Goal: Transaction & Acquisition: Purchase product/service

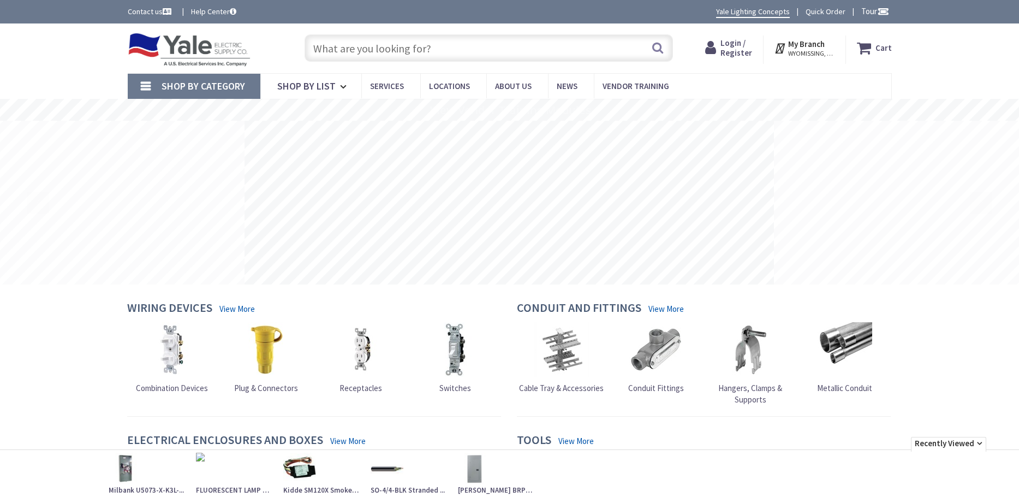
drag, startPoint x: 0, startPoint y: 0, endPoint x: 339, endPoint y: 52, distance: 343.4
click at [339, 52] on input "text" at bounding box center [488, 47] width 368 height 27
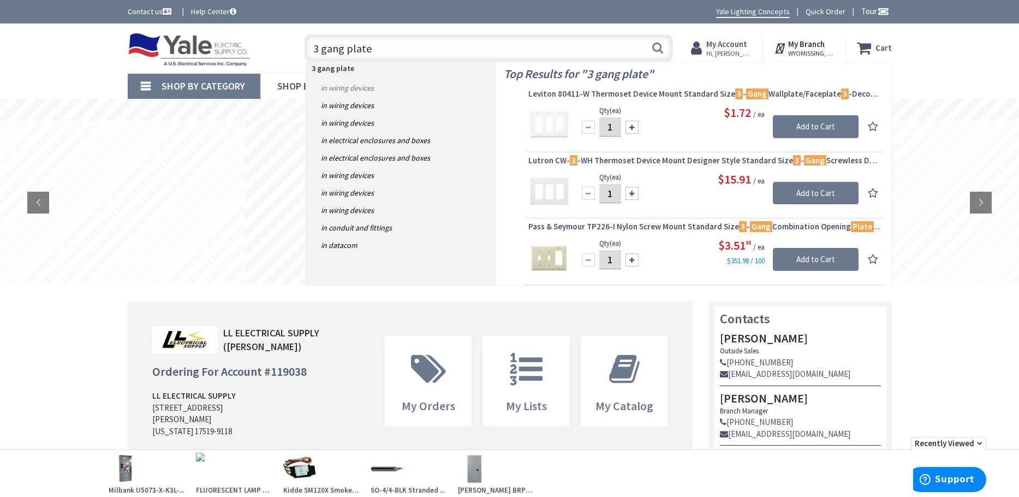
type input "3 gang plate"
click at [361, 88] on link "in Wiring Devices" at bounding box center [400, 87] width 189 height 17
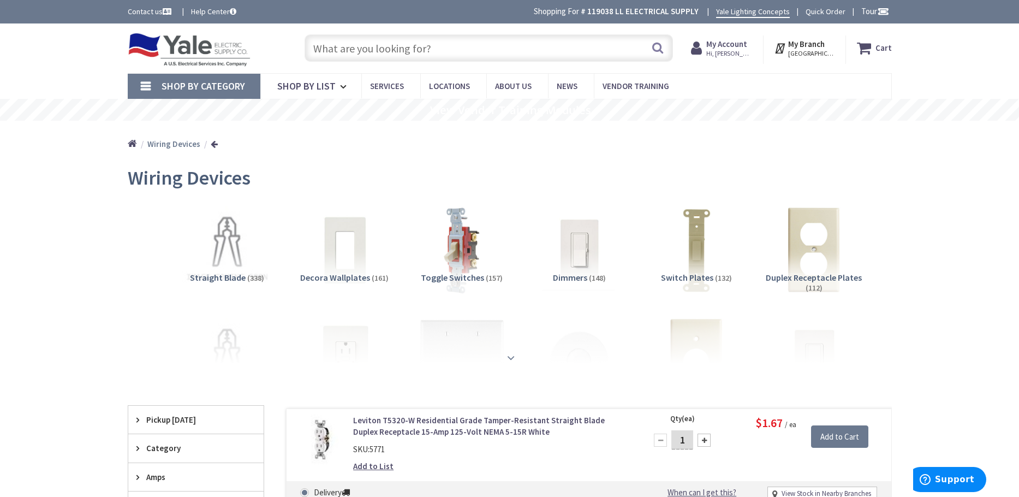
click at [512, 355] on strong at bounding box center [510, 357] width 13 height 12
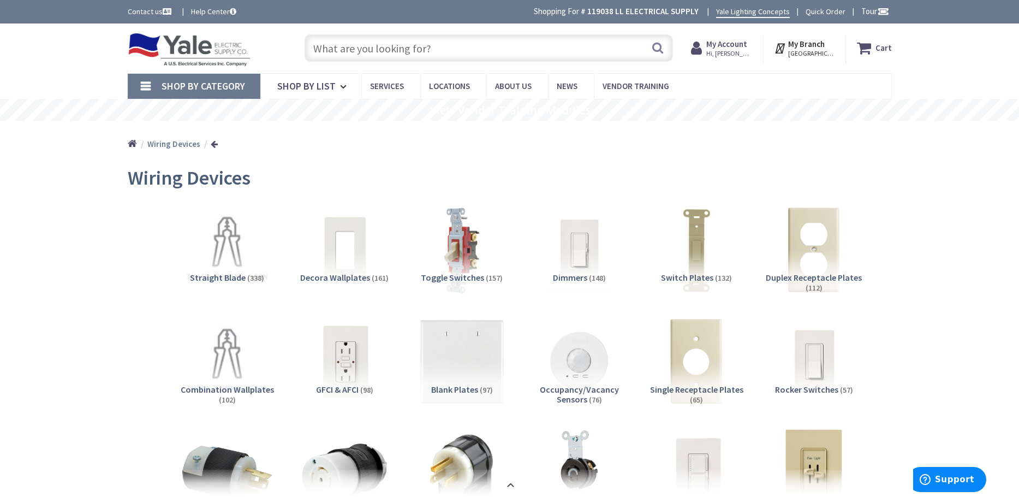
click at [344, 52] on input "text" at bounding box center [488, 47] width 368 height 27
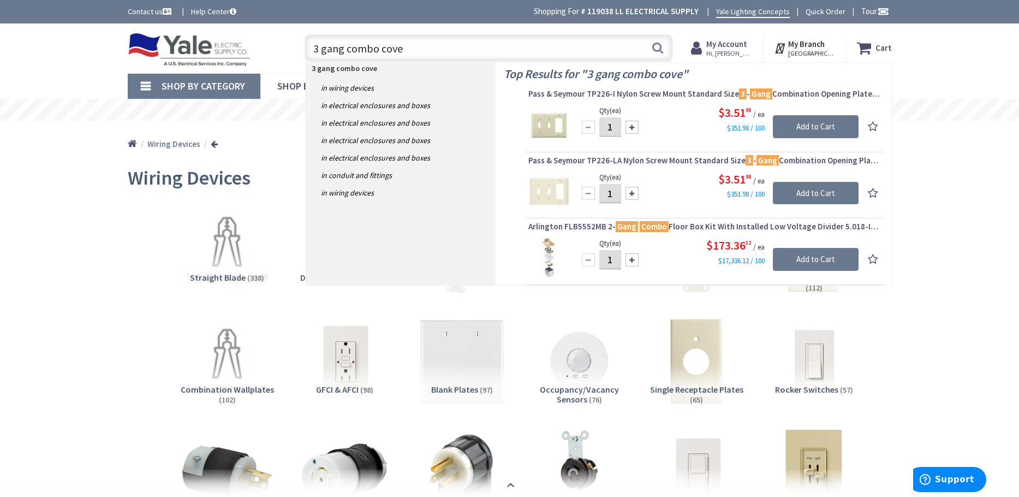
type input "3 gang combo cover"
